Goal: Task Accomplishment & Management: Complete application form

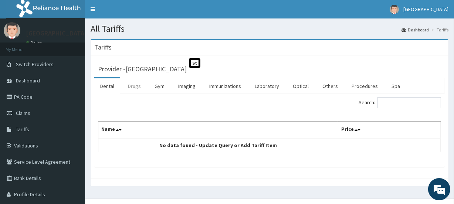
click at [135, 85] on link "Drugs" at bounding box center [134, 86] width 25 height 16
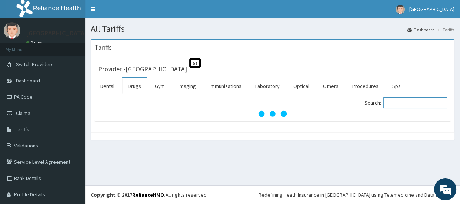
click at [400, 103] on input "Search:" at bounding box center [415, 102] width 64 height 11
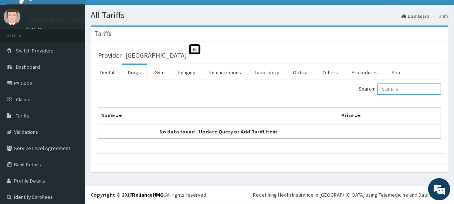
scroll to position [13, 0]
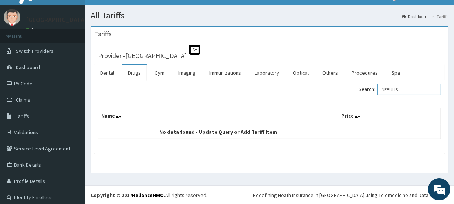
click at [405, 91] on input "NEBULIS" at bounding box center [410, 89] width 64 height 11
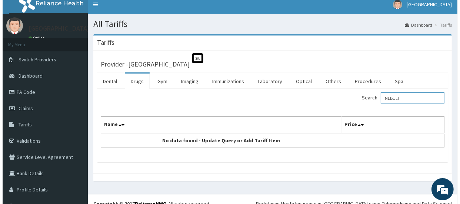
scroll to position [5, 0]
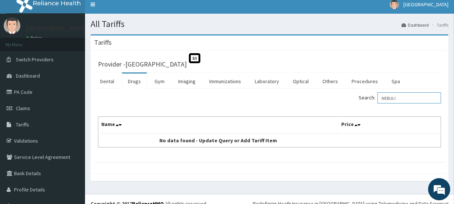
click at [407, 97] on input "NEBULI" at bounding box center [410, 98] width 64 height 11
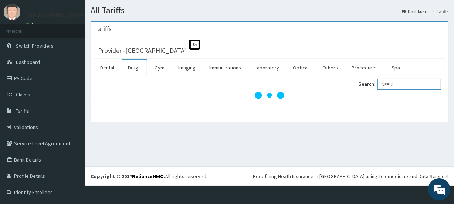
scroll to position [0, 0]
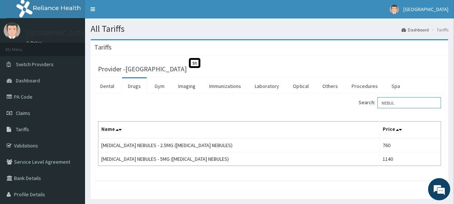
click at [407, 104] on input "NEBUL" at bounding box center [410, 102] width 64 height 11
type input "N"
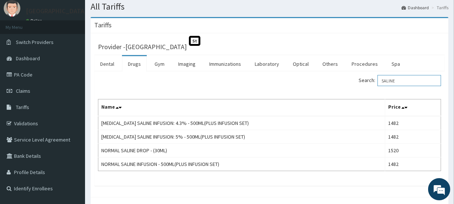
scroll to position [24, 0]
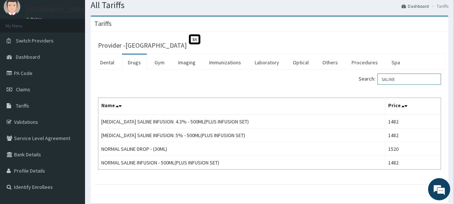
click at [402, 81] on input "SALINE" at bounding box center [410, 79] width 64 height 11
type input "S"
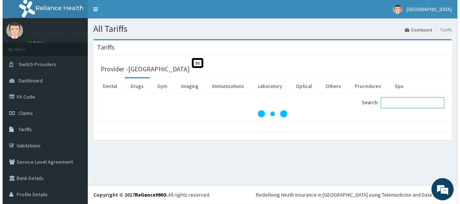
scroll to position [0, 0]
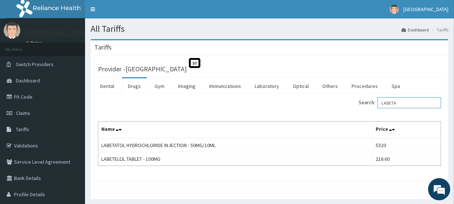
click at [411, 102] on input "LABETA" at bounding box center [410, 102] width 64 height 11
type input "L"
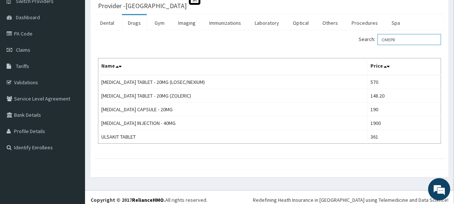
scroll to position [63, 0]
click at [408, 39] on input "OMEPR" at bounding box center [410, 39] width 64 height 11
type input "O"
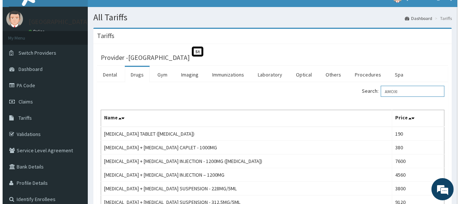
scroll to position [0, 0]
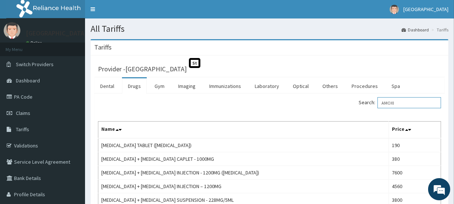
click at [404, 104] on input "AMOXI" at bounding box center [410, 102] width 64 height 11
type input "A"
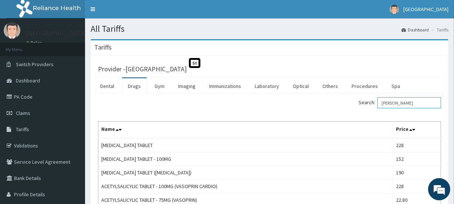
drag, startPoint x: 457, startPoint y: 104, endPoint x: 457, endPoint y: 118, distance: 14.1
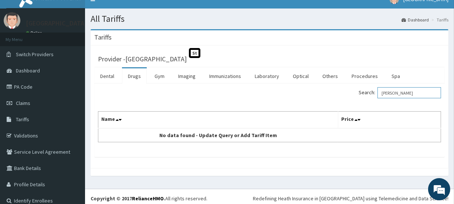
scroll to position [9, 0]
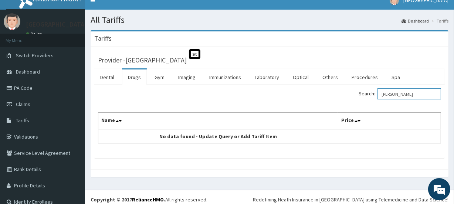
click at [398, 94] on input "FLEMM" at bounding box center [410, 93] width 64 height 11
type input "F"
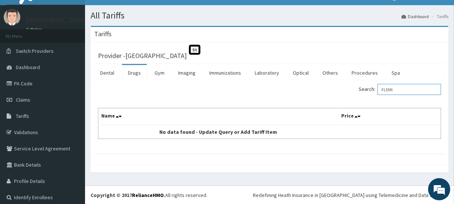
scroll to position [12, 0]
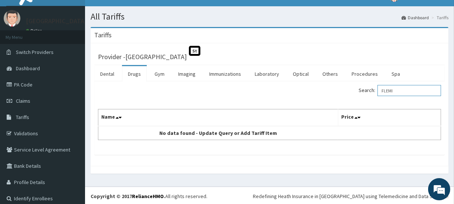
click at [395, 91] on input "FLEMI" at bounding box center [410, 90] width 64 height 11
type input "F"
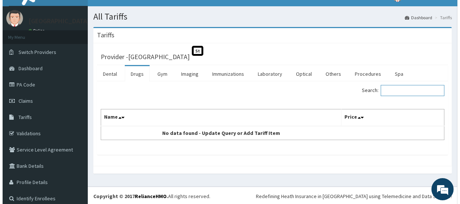
scroll to position [0, 0]
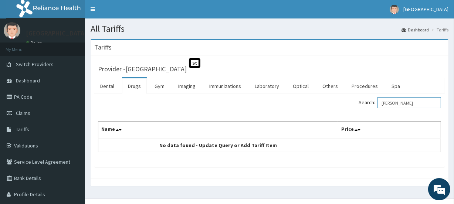
click at [402, 104] on input "FLEMM" at bounding box center [410, 102] width 64 height 11
click at [399, 100] on input "FLEMM" at bounding box center [410, 102] width 64 height 11
type input "F"
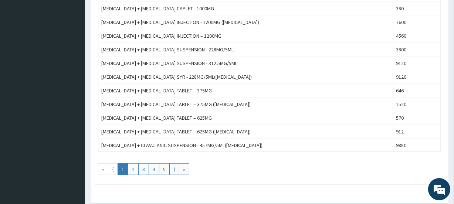
scroll to position [699, 0]
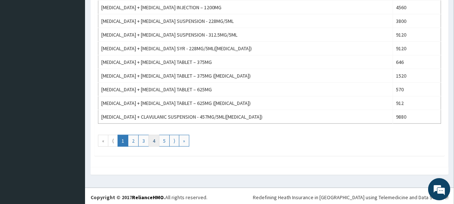
click at [153, 140] on link "4" at bounding box center [154, 141] width 11 height 12
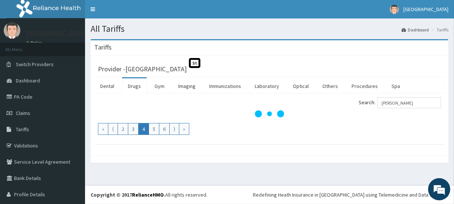
scroll to position [0, 0]
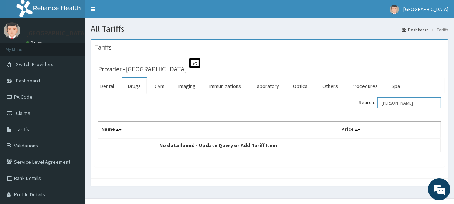
click at [402, 104] on input "FLEMM" at bounding box center [410, 102] width 64 height 11
type input "F"
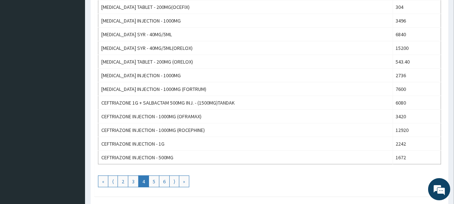
scroll to position [662, 0]
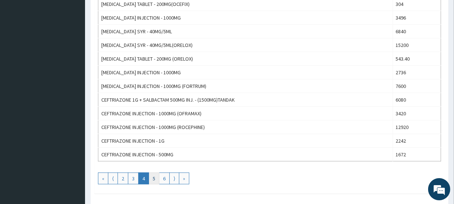
click at [154, 177] on link "5" at bounding box center [154, 179] width 11 height 12
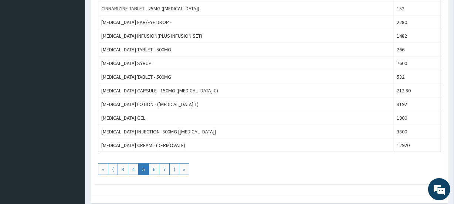
scroll to position [676, 0]
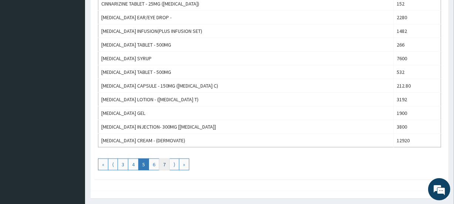
click at [167, 162] on link "7" at bounding box center [164, 165] width 11 height 12
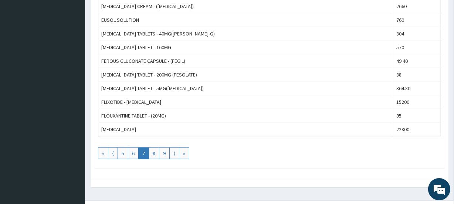
scroll to position [684, 0]
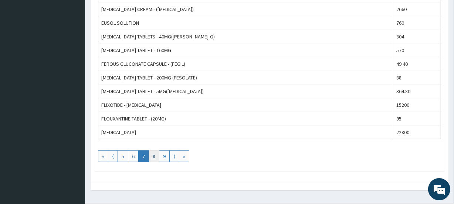
click at [154, 152] on link "8" at bounding box center [154, 157] width 11 height 12
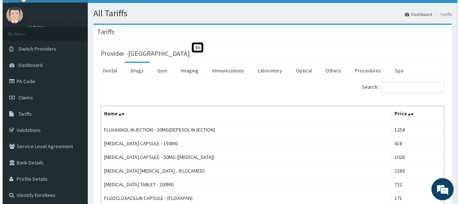
scroll to position [0, 0]
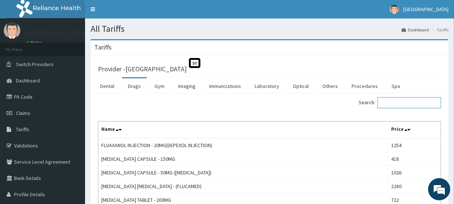
click at [393, 104] on input "Search:" at bounding box center [410, 102] width 64 height 11
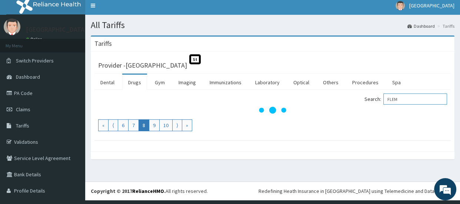
scroll to position [3, 0]
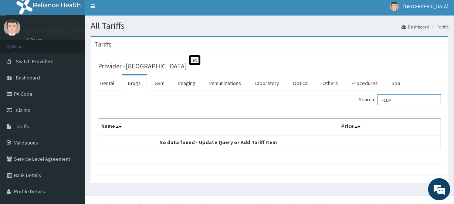
click at [400, 99] on input "FLEM" at bounding box center [410, 99] width 64 height 11
type input "F"
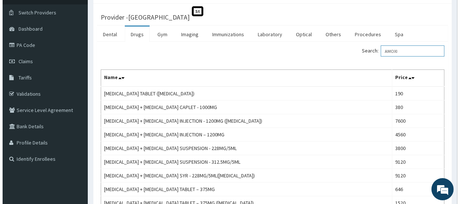
scroll to position [0, 0]
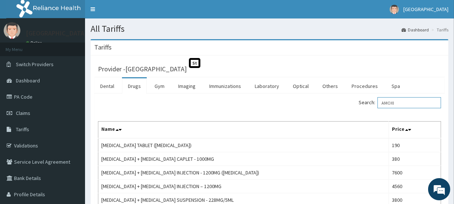
click at [411, 99] on input "AMOXI" at bounding box center [410, 102] width 64 height 11
type input "A"
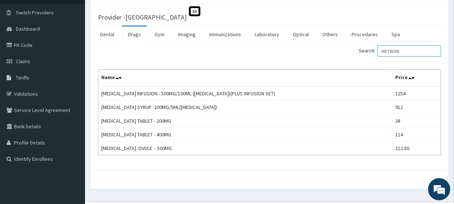
scroll to position [52, 0]
type input "M"
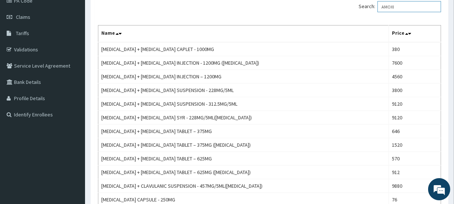
scroll to position [100, 0]
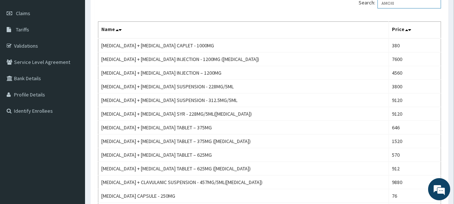
type input "AMOXI"
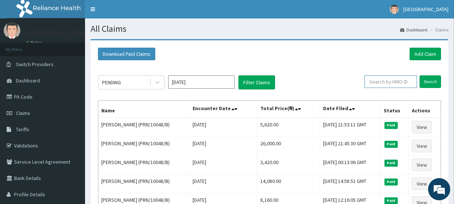
click at [390, 83] on input "text" at bounding box center [391, 81] width 53 height 13
click at [433, 83] on input "Search" at bounding box center [430, 81] width 21 height 13
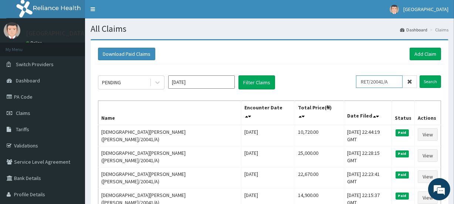
click at [396, 81] on input "RET/20041/A" at bounding box center [379, 81] width 47 height 13
type input "R"
click at [386, 80] on input "text" at bounding box center [391, 81] width 53 height 13
click at [429, 83] on input "Search" at bounding box center [430, 81] width 21 height 13
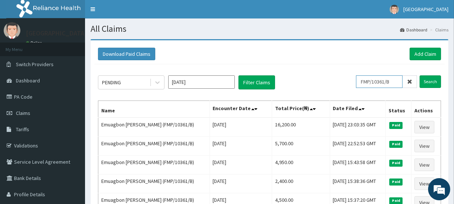
click at [395, 82] on input "FMP/10361/B" at bounding box center [379, 81] width 47 height 13
type input "F"
click at [431, 83] on input "Search" at bounding box center [430, 81] width 21 height 13
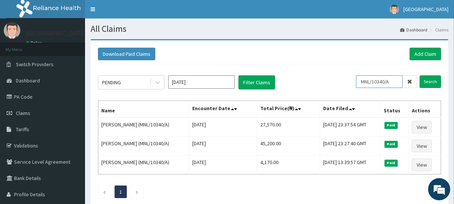
click at [396, 82] on input "MNL/10340/A" at bounding box center [379, 81] width 47 height 13
type input "M"
click at [432, 82] on input "Search" at bounding box center [430, 81] width 21 height 13
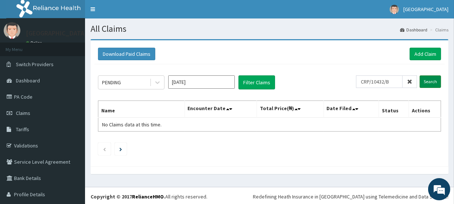
click at [427, 81] on input "Search" at bounding box center [430, 81] width 21 height 13
click at [368, 80] on input "CRP/10432/B" at bounding box center [379, 81] width 47 height 13
click at [429, 81] on input "Search" at bounding box center [430, 81] width 21 height 13
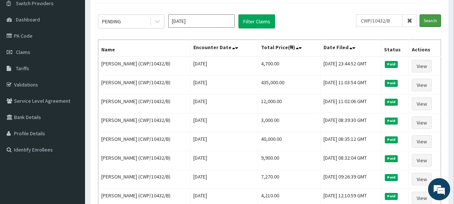
scroll to position [62, 0]
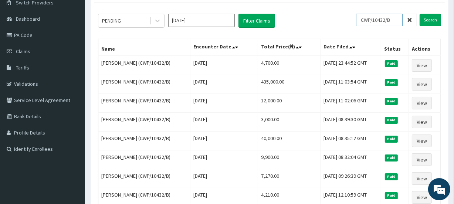
click at [395, 20] on input "CWP/10432/B" at bounding box center [379, 20] width 47 height 13
type input "C"
click at [435, 20] on input "Search" at bounding box center [430, 20] width 21 height 13
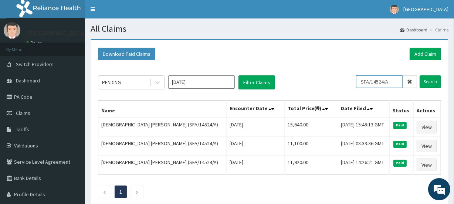
click at [393, 82] on input "SFA/14524/A" at bounding box center [379, 81] width 47 height 13
type input "S"
click at [434, 82] on input "Search" at bounding box center [430, 81] width 21 height 13
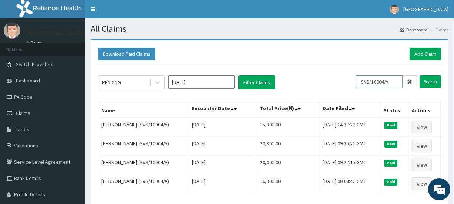
click at [399, 80] on input "SVS/10004/A" at bounding box center [379, 81] width 47 height 13
type input "S"
type input "SRS/10123/A"
click at [429, 81] on input "Search" at bounding box center [430, 81] width 21 height 13
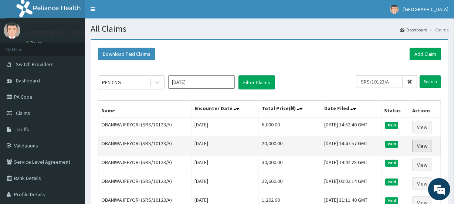
click at [421, 145] on link "View" at bounding box center [423, 146] width 20 height 13
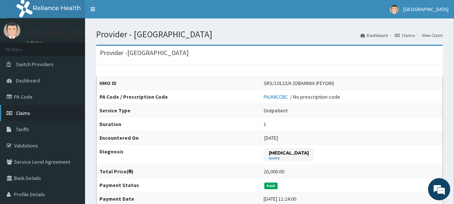
click at [30, 111] on span "Claims" at bounding box center [23, 113] width 14 height 7
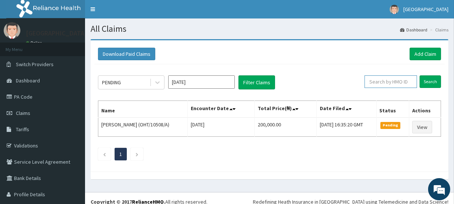
click at [381, 81] on input "text" at bounding box center [391, 81] width 53 height 13
click at [426, 81] on input "Search" at bounding box center [430, 81] width 21 height 13
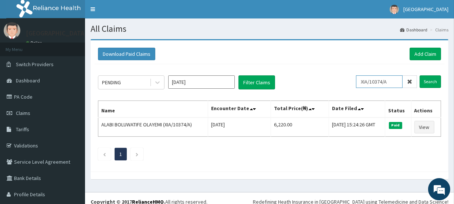
click at [387, 80] on input "XIA/10374/A" at bounding box center [379, 81] width 47 height 13
type input "X"
click at [426, 81] on input "Search" at bounding box center [430, 81] width 21 height 13
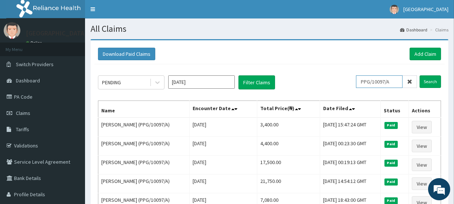
click at [395, 81] on input "PPG/10097/A" at bounding box center [379, 81] width 47 height 13
type input "P"
click at [429, 82] on input "Search" at bounding box center [430, 81] width 21 height 13
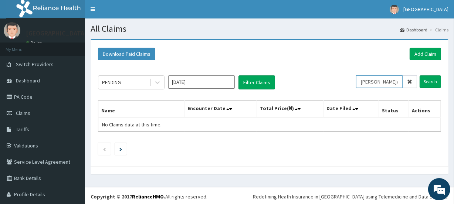
click at [392, 80] on input "BOB/10009/B" at bounding box center [379, 81] width 47 height 13
type input "B"
click at [426, 81] on input "Search" at bounding box center [430, 81] width 21 height 13
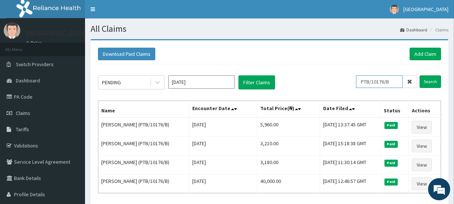
click at [397, 80] on input "PTB/10176/B" at bounding box center [379, 81] width 47 height 13
type input "P"
click at [430, 82] on input "Search" at bounding box center [430, 81] width 21 height 13
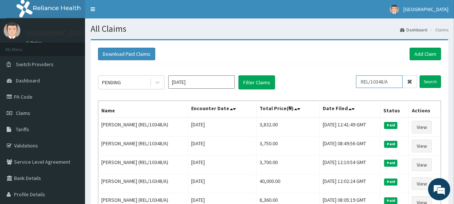
click at [398, 81] on input "REL/10348/A" at bounding box center [379, 81] width 47 height 13
type input "R"
type input "SFA/12274/A"
click at [430, 81] on input "Search" at bounding box center [430, 81] width 21 height 13
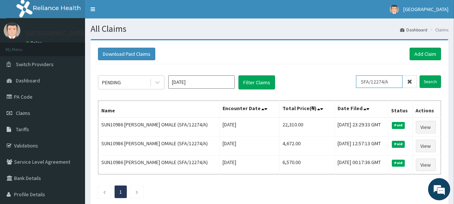
click at [395, 81] on input "SFA/12274/A" at bounding box center [379, 81] width 47 height 13
drag, startPoint x: 395, startPoint y: 81, endPoint x: 365, endPoint y: 83, distance: 29.6
click at [365, 83] on input "SFA/12274/A" at bounding box center [379, 81] width 47 height 13
click at [425, 53] on link "Add Claim" at bounding box center [425, 54] width 31 height 13
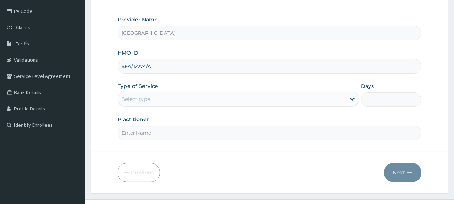
scroll to position [90, 0]
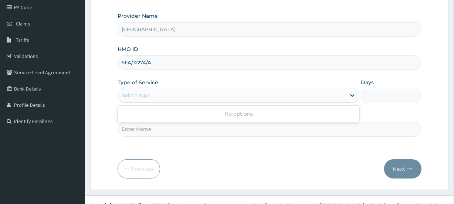
click at [154, 95] on div "Select type" at bounding box center [232, 96] width 228 height 12
click at [150, 129] on input "Practitioner" at bounding box center [270, 129] width 304 height 14
type input "[PERSON_NAME]"
click at [150, 94] on div "Select type" at bounding box center [136, 95] width 28 height 7
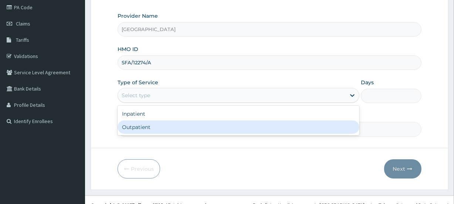
click at [152, 125] on div "Outpatient" at bounding box center [239, 127] width 242 height 13
type input "1"
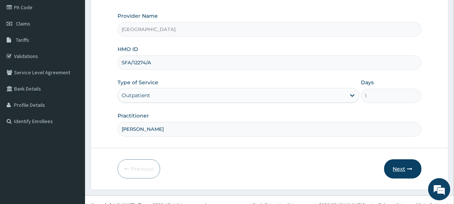
click at [396, 166] on button "Next" at bounding box center [403, 169] width 37 height 19
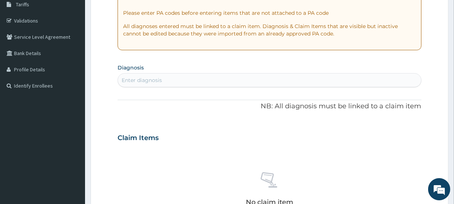
scroll to position [131, 0]
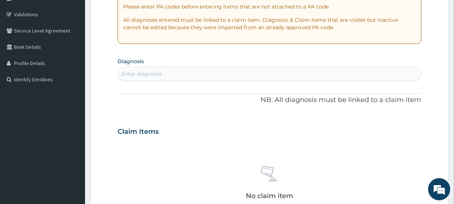
click at [155, 69] on div "Enter diagnosis" at bounding box center [269, 74] width 303 height 12
type input "PEPT"
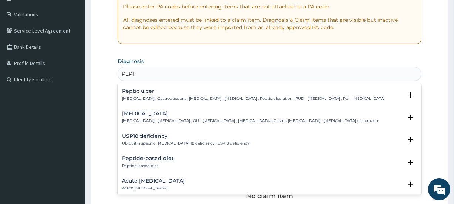
click at [173, 89] on h4 "Peptic ulcer" at bounding box center [253, 91] width 263 height 6
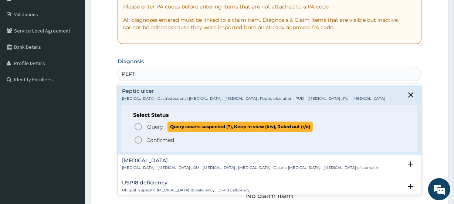
click at [137, 128] on icon "status option query" at bounding box center [138, 126] width 9 height 9
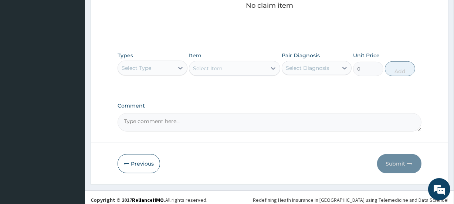
scroll to position [329, 0]
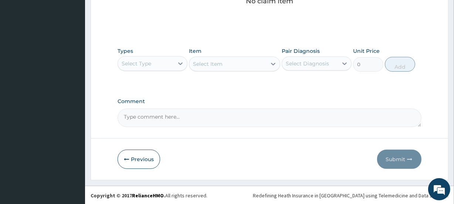
click at [140, 63] on div "Select Type" at bounding box center [137, 63] width 30 height 7
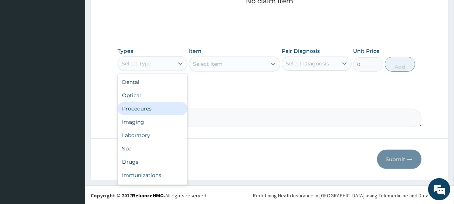
click at [148, 103] on div "Procedures" at bounding box center [153, 108] width 70 height 13
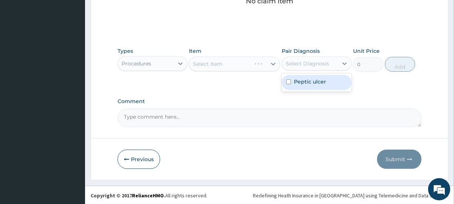
click at [322, 62] on div "Select Diagnosis" at bounding box center [307, 63] width 43 height 7
click at [310, 82] on label "Peptic ulcer" at bounding box center [310, 81] width 32 height 7
checkbox input "true"
click at [241, 67] on div "Select Item" at bounding box center [227, 64] width 77 height 12
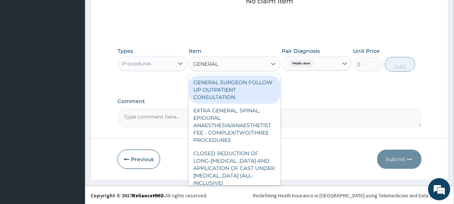
type input "GENERAL P"
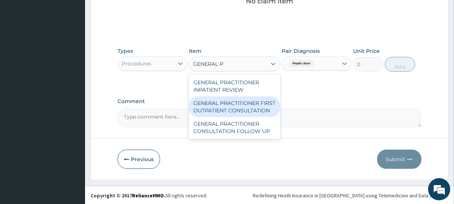
click at [235, 109] on div "GENERAL PRACTITIONER FIRST OUTPATIENT CONSULTATION" at bounding box center [234, 107] width 91 height 21
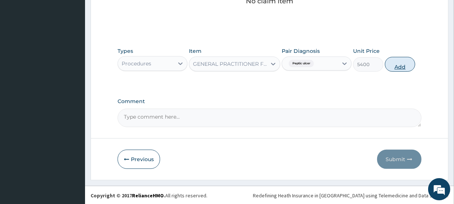
click at [400, 67] on button "Add" at bounding box center [400, 64] width 30 height 15
type input "0"
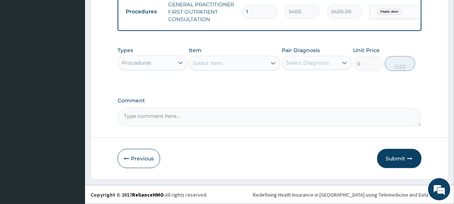
scroll to position [302, 0]
click at [160, 64] on div "Procedures" at bounding box center [146, 63] width 56 height 12
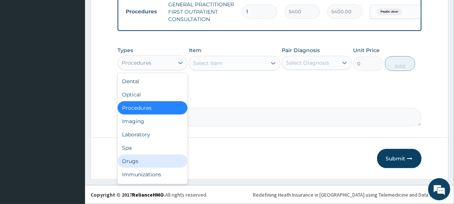
click at [138, 160] on div "Drugs" at bounding box center [153, 161] width 70 height 13
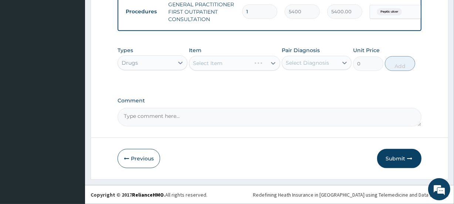
click at [315, 61] on div "Select Diagnosis" at bounding box center [307, 62] width 43 height 7
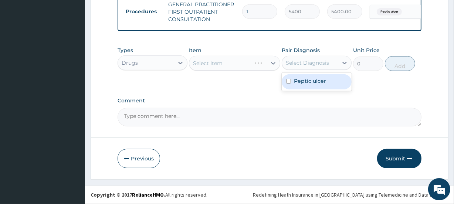
click at [305, 83] on label "Peptic ulcer" at bounding box center [310, 80] width 32 height 7
checkbox input "true"
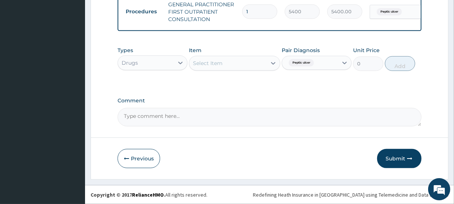
scroll to position [303, 0]
click at [224, 63] on div "Select Item" at bounding box center [227, 63] width 77 height 12
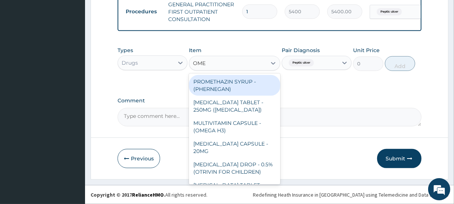
type input "OMEP"
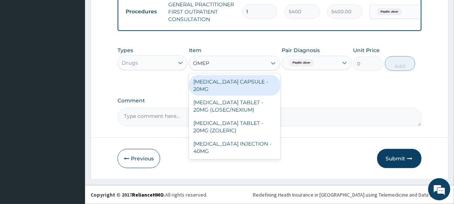
click at [221, 85] on div "OMEPRAZOLE CAPSULE - 20MG" at bounding box center [234, 85] width 91 height 21
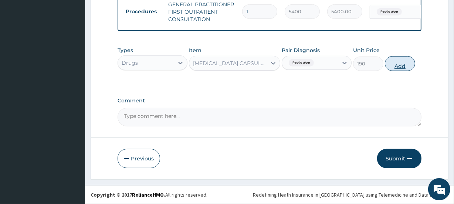
click at [402, 66] on button "Add" at bounding box center [400, 63] width 30 height 15
type input "0"
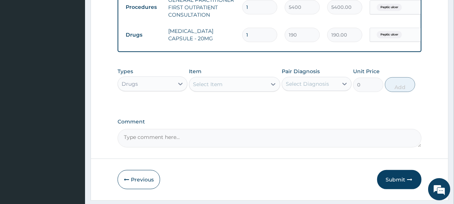
click at [261, 35] on input "1" at bounding box center [259, 35] width 35 height 14
type input "2"
type input "380.00"
type input "3"
type input "570.00"
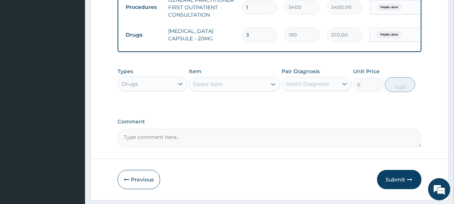
type input "4"
type input "760.00"
type input "5"
type input "950.00"
type input "6"
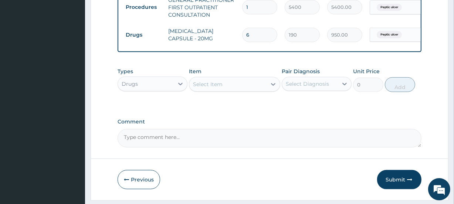
type input "1140.00"
type input "7"
type input "1330.00"
type input "8"
type input "1520.00"
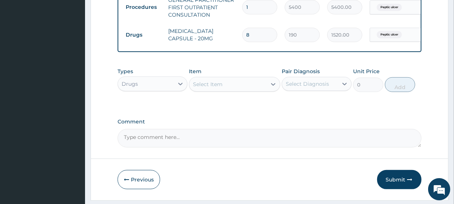
type input "9"
type input "1710.00"
type input "10"
type input "1900.00"
type input "11"
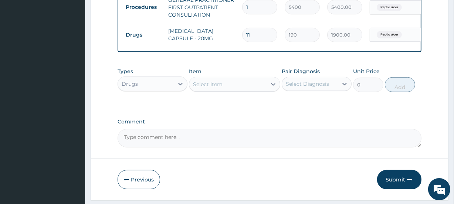
type input "2090.00"
type input "12"
type input "2280.00"
type input "13"
type input "2470.00"
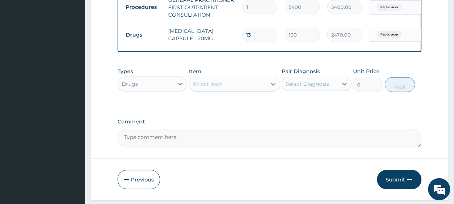
type input "14"
type input "2660.00"
click at [228, 90] on div "Select Item" at bounding box center [227, 84] width 77 height 12
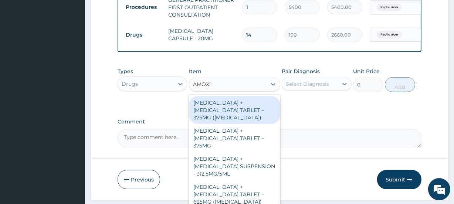
type input "AMOXIL"
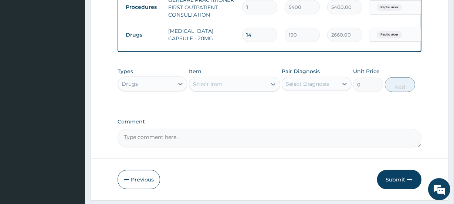
click at [218, 87] on div "Select Item" at bounding box center [227, 84] width 77 height 12
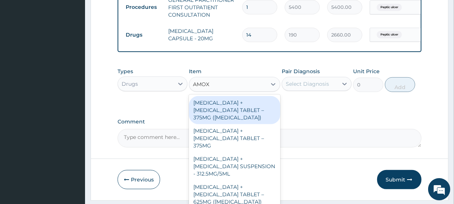
type input "AMOXI"
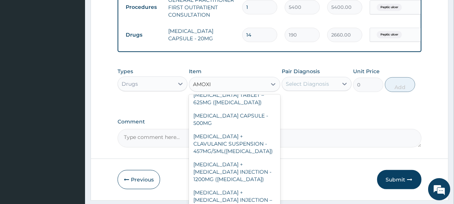
scroll to position [95, 0]
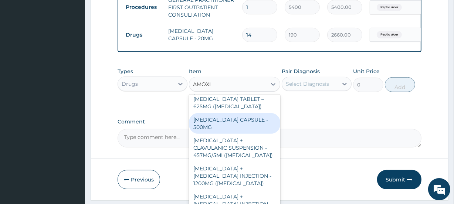
click at [218, 120] on div "AMOXICILLIN CAPSULE - 500MG" at bounding box center [234, 123] width 91 height 21
type input "152"
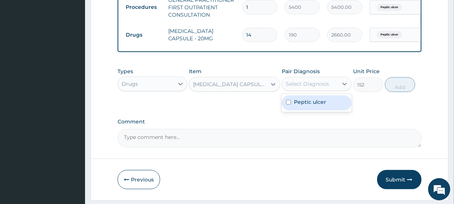
click at [308, 88] on div "Select Diagnosis" at bounding box center [307, 83] width 43 height 7
click at [310, 103] on label "Peptic ulcer" at bounding box center [310, 101] width 32 height 7
checkbox input "true"
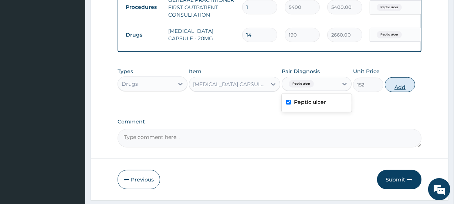
click at [402, 90] on button "Add" at bounding box center [400, 84] width 30 height 15
type input "0"
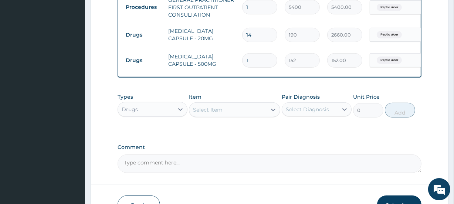
type input "2"
type input "304.00"
type input "3"
type input "456.00"
type input "4"
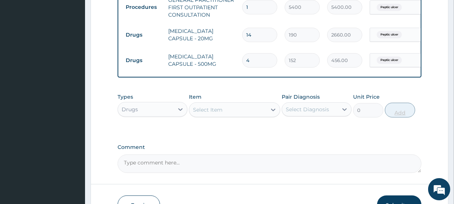
type input "608.00"
type input "5"
type input "760.00"
type input "6"
type input "912.00"
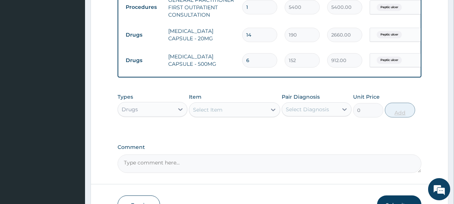
type input "7"
type input "1064.00"
type input "8"
type input "1216.00"
type input "9"
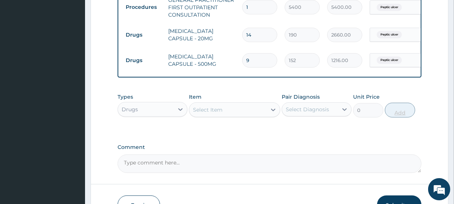
type input "1368.00"
type input "10"
type input "1520.00"
type input "11"
type input "1672.00"
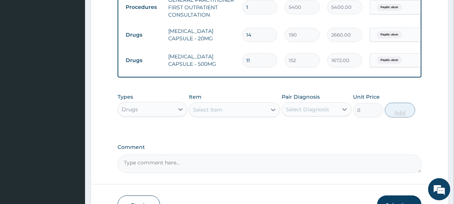
type input "12"
type input "1824.00"
type input "13"
type input "1976.00"
type input "14"
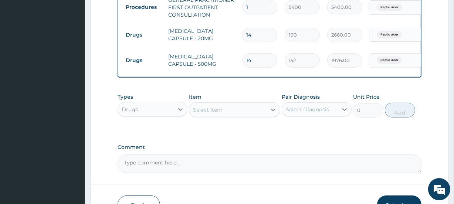
type input "2128.00"
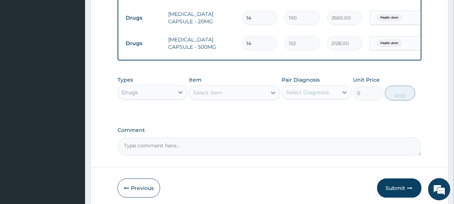
scroll to position [354, 0]
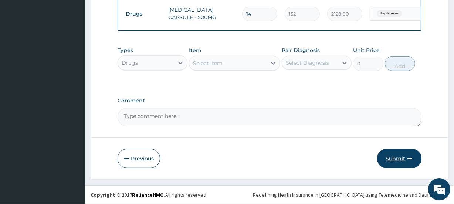
click at [397, 158] on button "Submit" at bounding box center [399, 158] width 44 height 19
click at [397, 159] on button "Submit" at bounding box center [399, 158] width 44 height 19
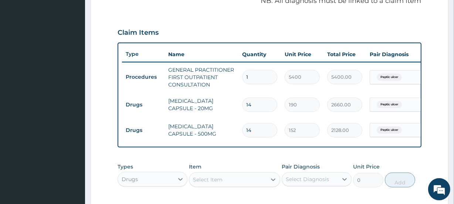
scroll to position [202, 0]
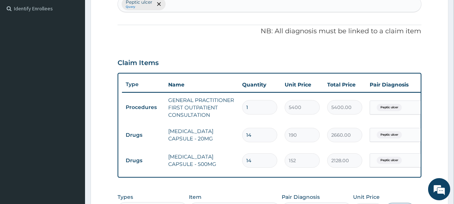
drag, startPoint x: 454, startPoint y: 103, endPoint x: 457, endPoint y: 99, distance: 5.3
click at [454, 99] on html "R EL Toggle navigation Vine Branch Medical Centre Vine Branch Medical Centre - …" at bounding box center [227, 75] width 454 height 554
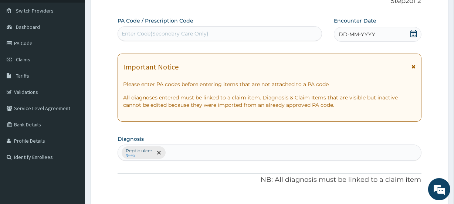
scroll to position [0, 0]
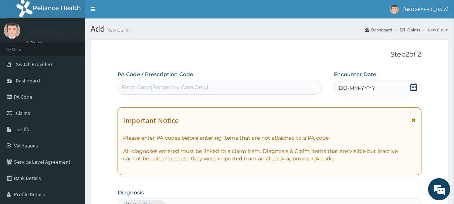
click at [413, 87] on icon at bounding box center [413, 87] width 7 height 7
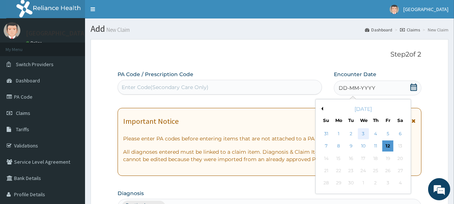
click at [362, 132] on div "3" at bounding box center [363, 133] width 11 height 11
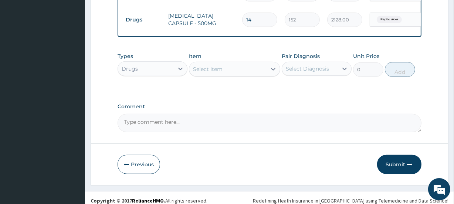
scroll to position [354, 0]
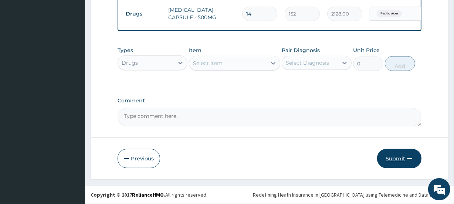
click at [395, 157] on button "Submit" at bounding box center [399, 158] width 44 height 19
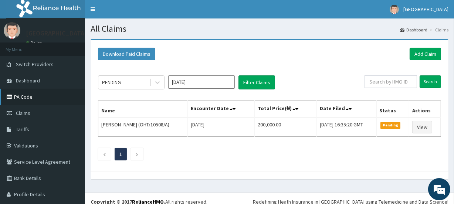
click at [30, 96] on link "PA Code" at bounding box center [42, 97] width 85 height 16
